Goal: Check status: Check status

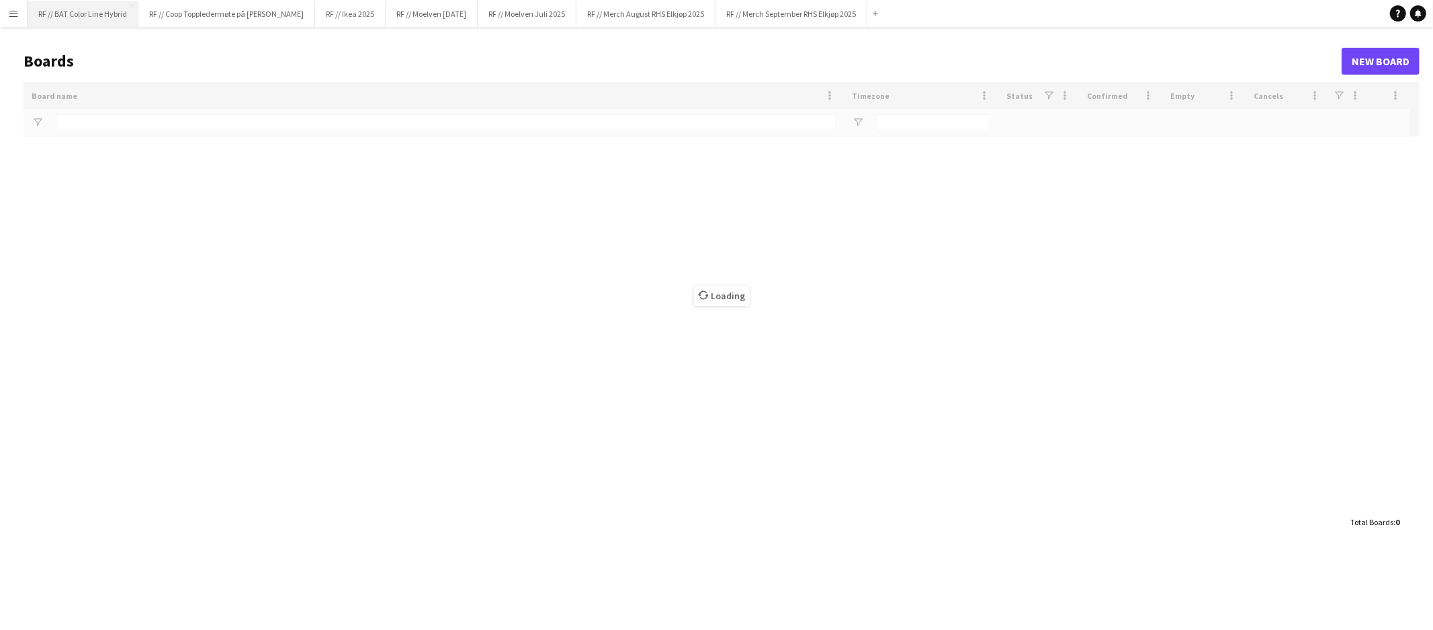
type input "********"
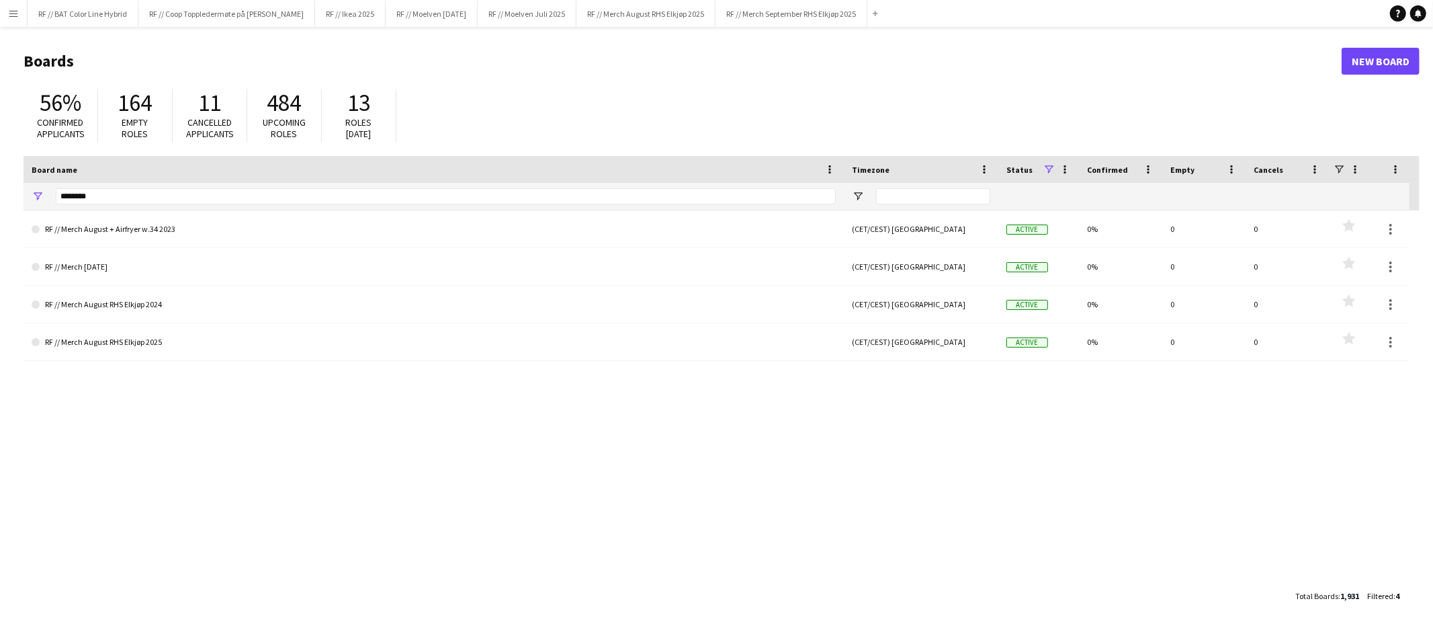
click at [5, 14] on button "Menu" at bounding box center [13, 13] width 27 height 27
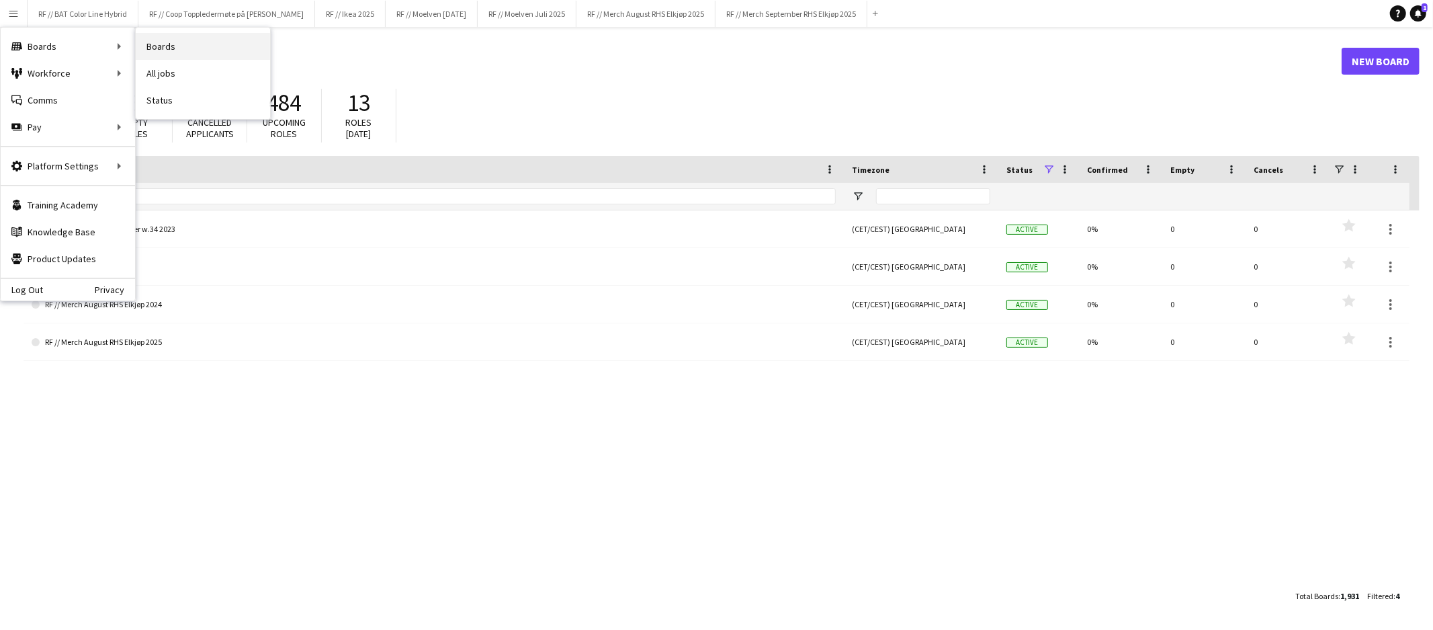
click at [161, 46] on link "Boards" at bounding box center [203, 46] width 134 height 27
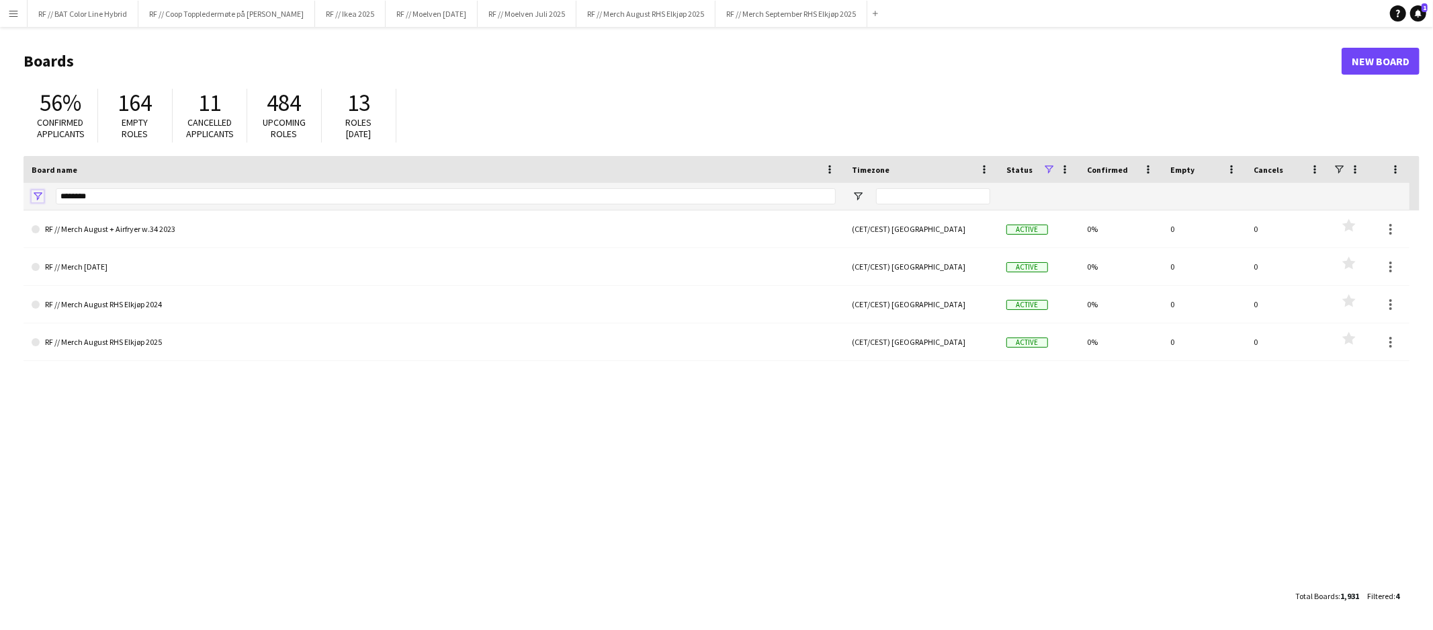
click at [36, 198] on span "Open Filter Menu" at bounding box center [38, 196] width 12 height 12
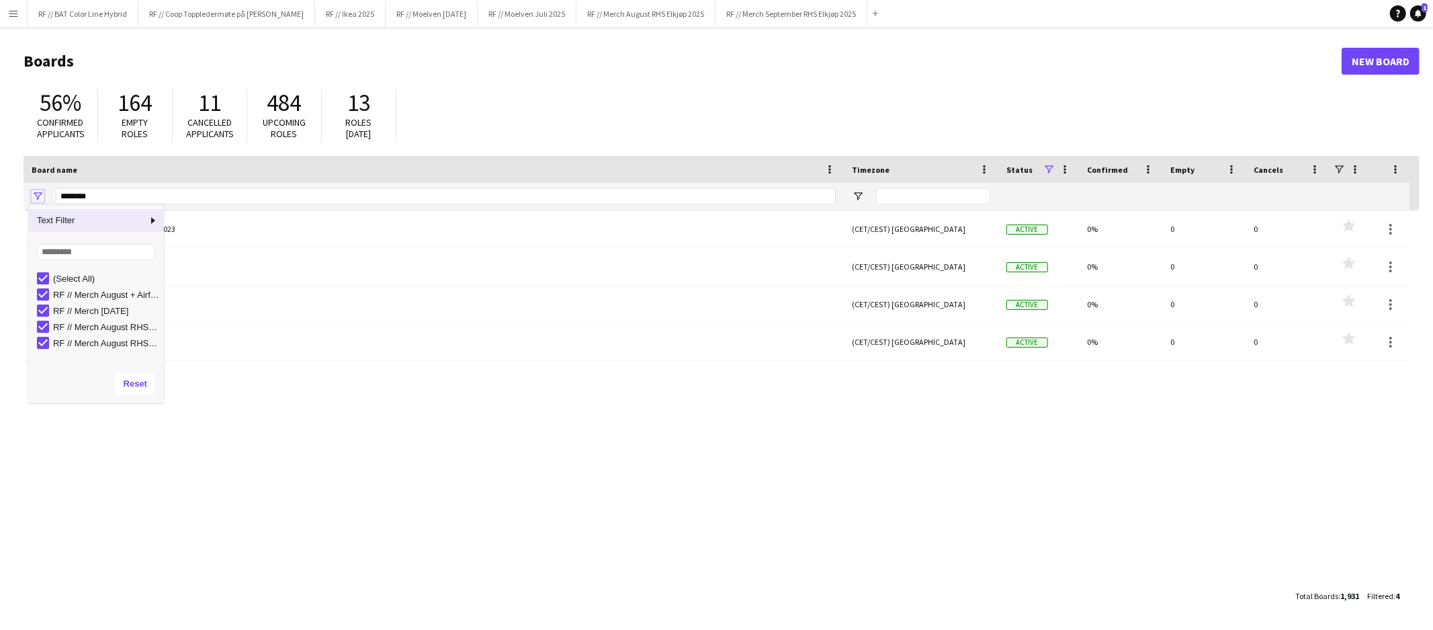
click at [36, 196] on span "Open Filter Menu" at bounding box center [38, 196] width 12 height 12
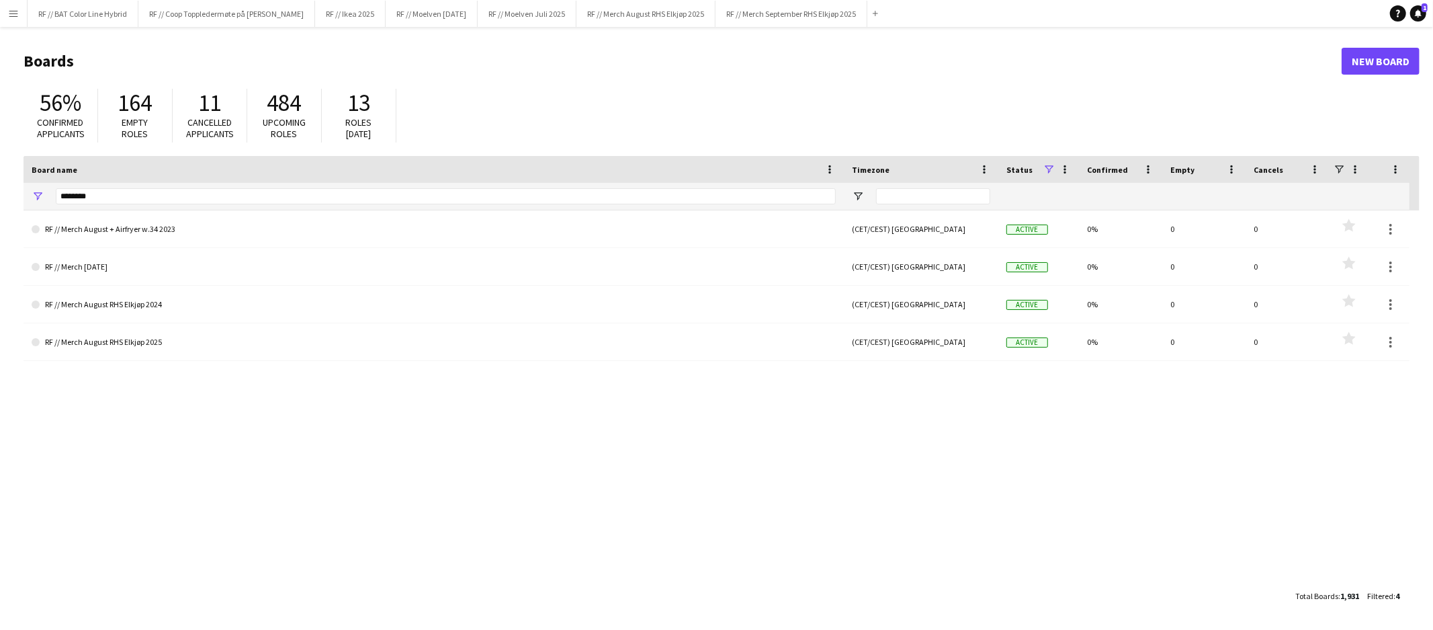
click at [12, 5] on button "Menu" at bounding box center [13, 13] width 27 height 27
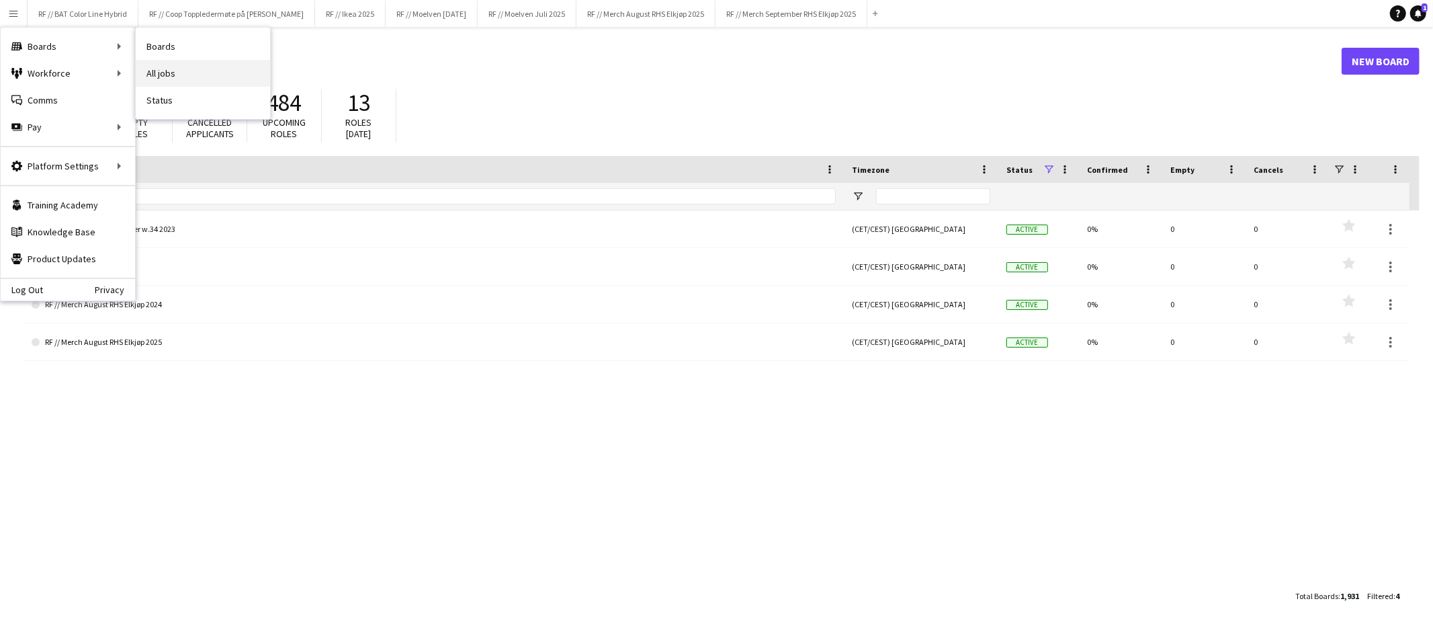
click at [185, 77] on link "All jobs" at bounding box center [203, 73] width 134 height 27
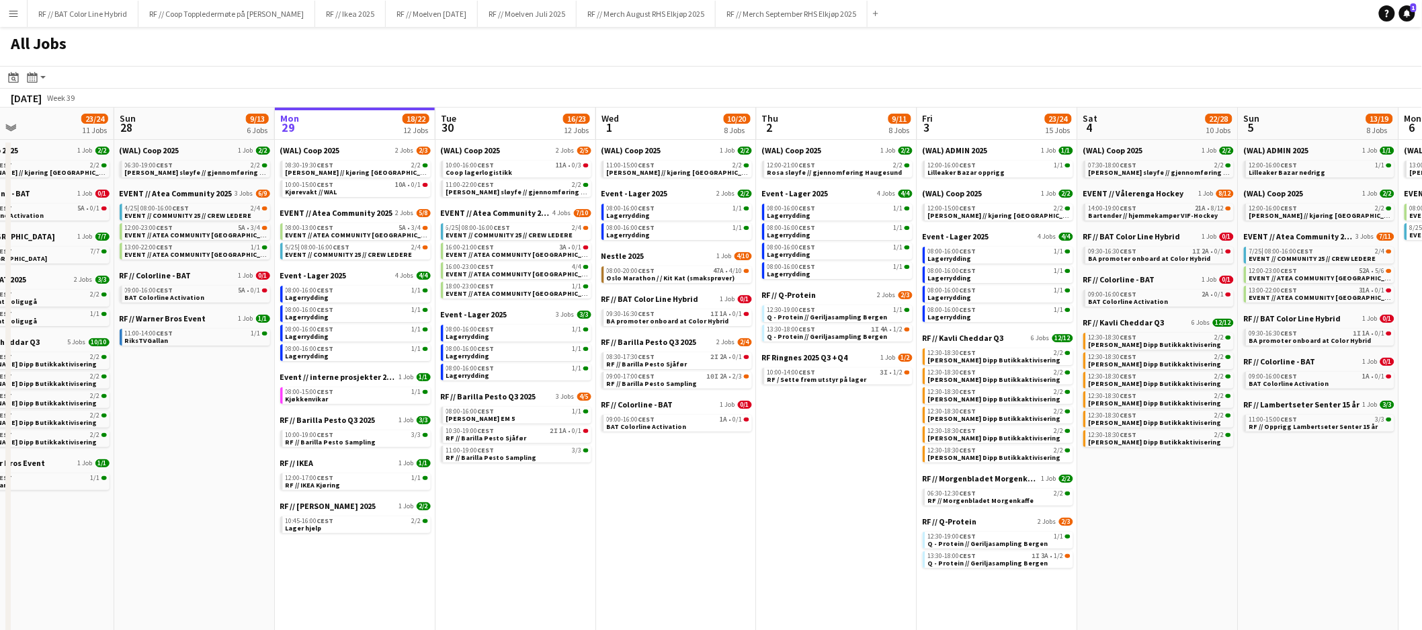
scroll to position [0, 427]
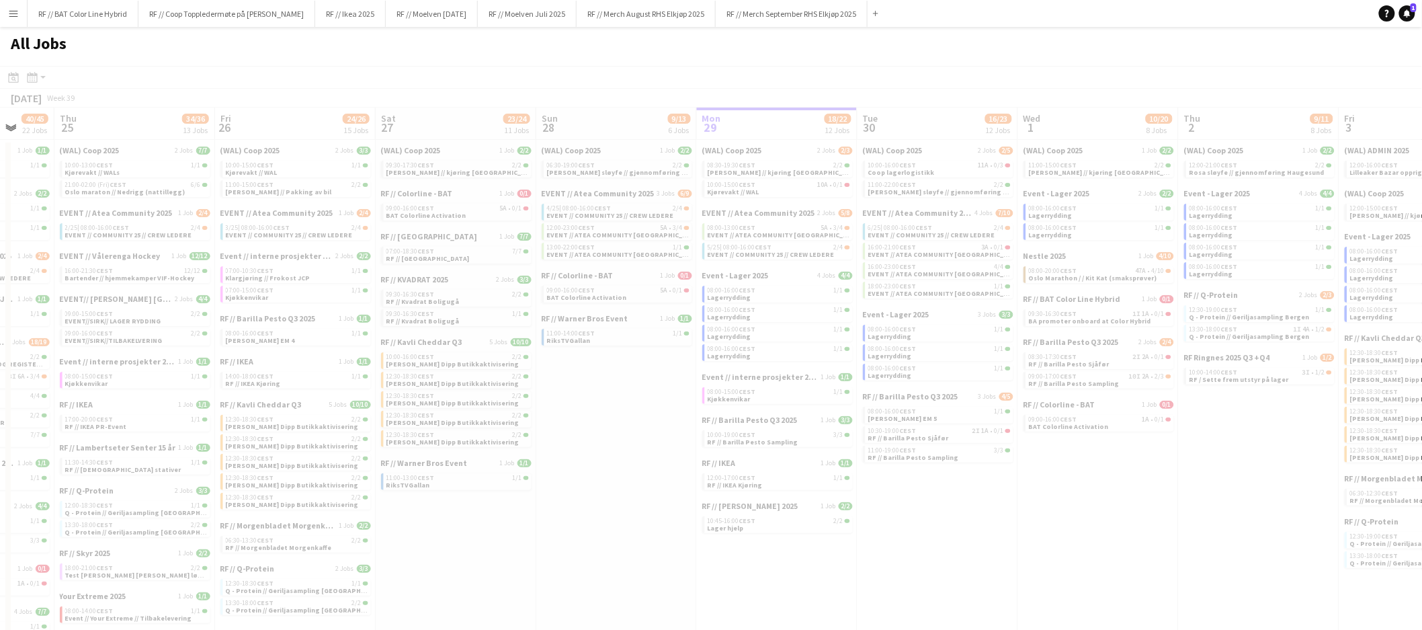
drag, startPoint x: 79, startPoint y: 472, endPoint x: 1007, endPoint y: 457, distance: 928.1
click at [1007, 457] on app-all-jobs "All Jobs Date picker [DATE] [DATE] [DATE] M [DATE] T [DATE] W [DATE] T [DATE] F…" at bounding box center [711, 471] width 1422 height 888
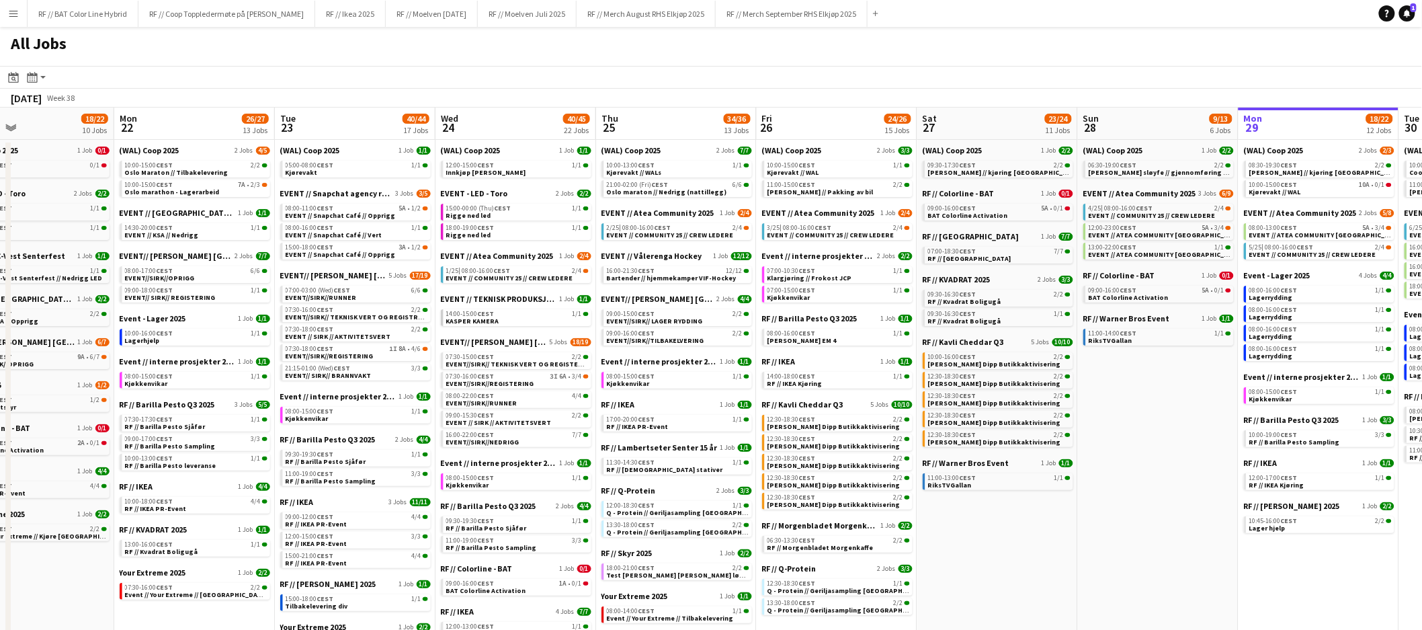
drag, startPoint x: 511, startPoint y: 483, endPoint x: 1054, endPoint y: 470, distance: 543.1
click at [1054, 470] on app-calendar-viewport "Fri 19 43/43 24 Jobs Sat 20 88/102 37 Jobs Sun 21 18/22 10 Jobs Mon 22 26/27 13…" at bounding box center [711, 631] width 1422 height 1047
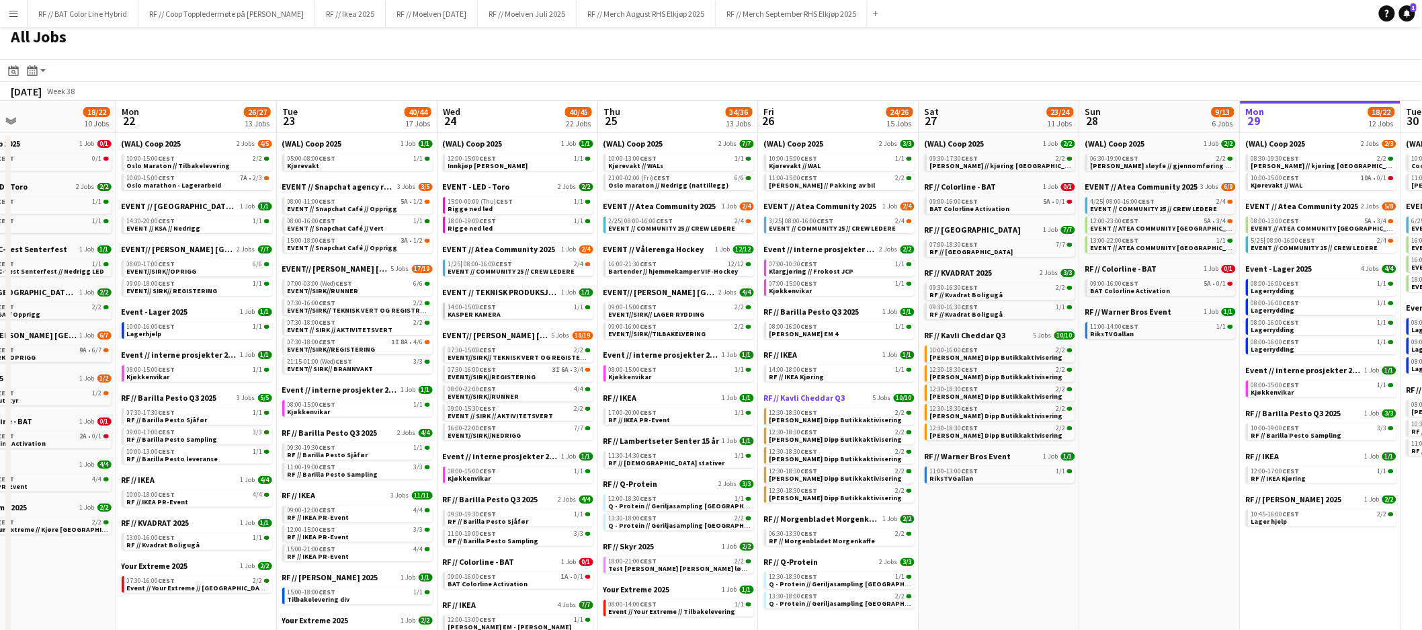
scroll to position [8, 0]
